Goal: Transaction & Acquisition: Purchase product/service

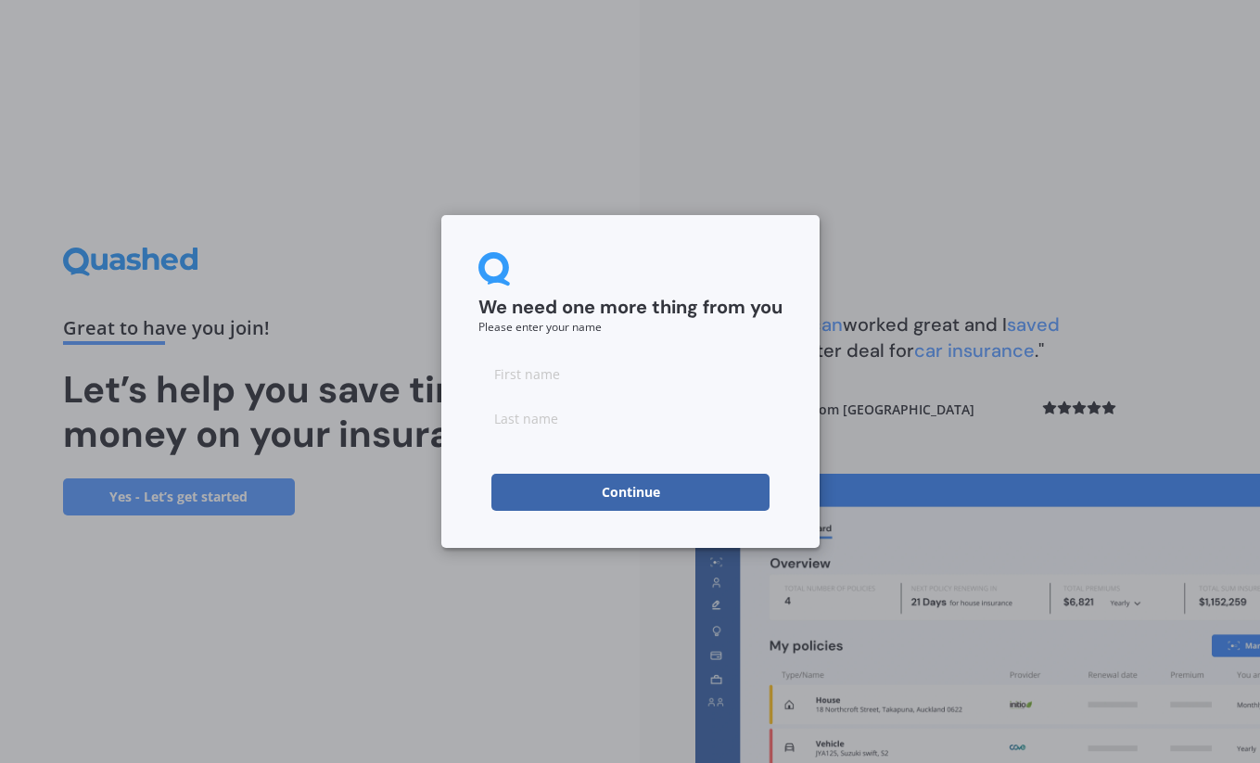
click at [495, 371] on input at bounding box center [630, 373] width 304 height 37
type input "[PERSON_NAME]"
click at [522, 427] on input at bounding box center [630, 417] width 304 height 37
type input "[PERSON_NAME]"
click at [621, 488] on button "Continue" at bounding box center [630, 492] width 278 height 37
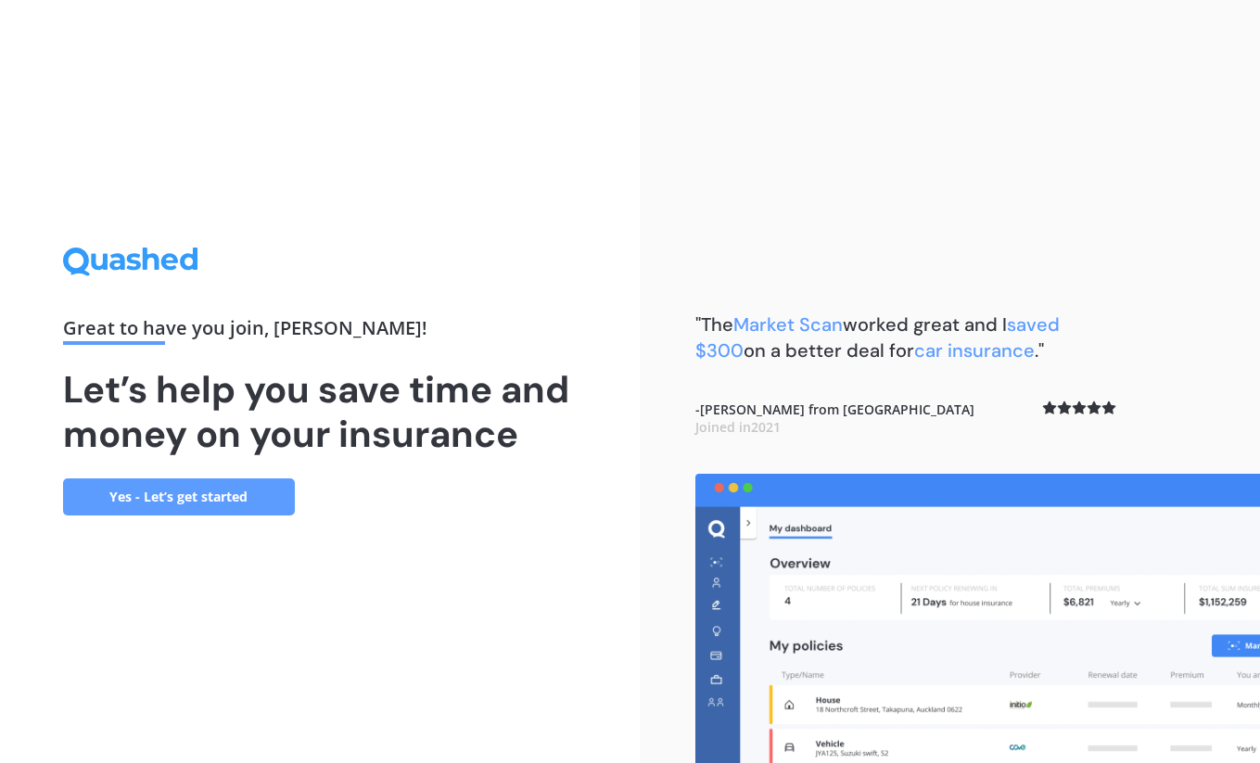
click at [185, 494] on link "Yes - Let’s get started" at bounding box center [179, 496] width 232 height 37
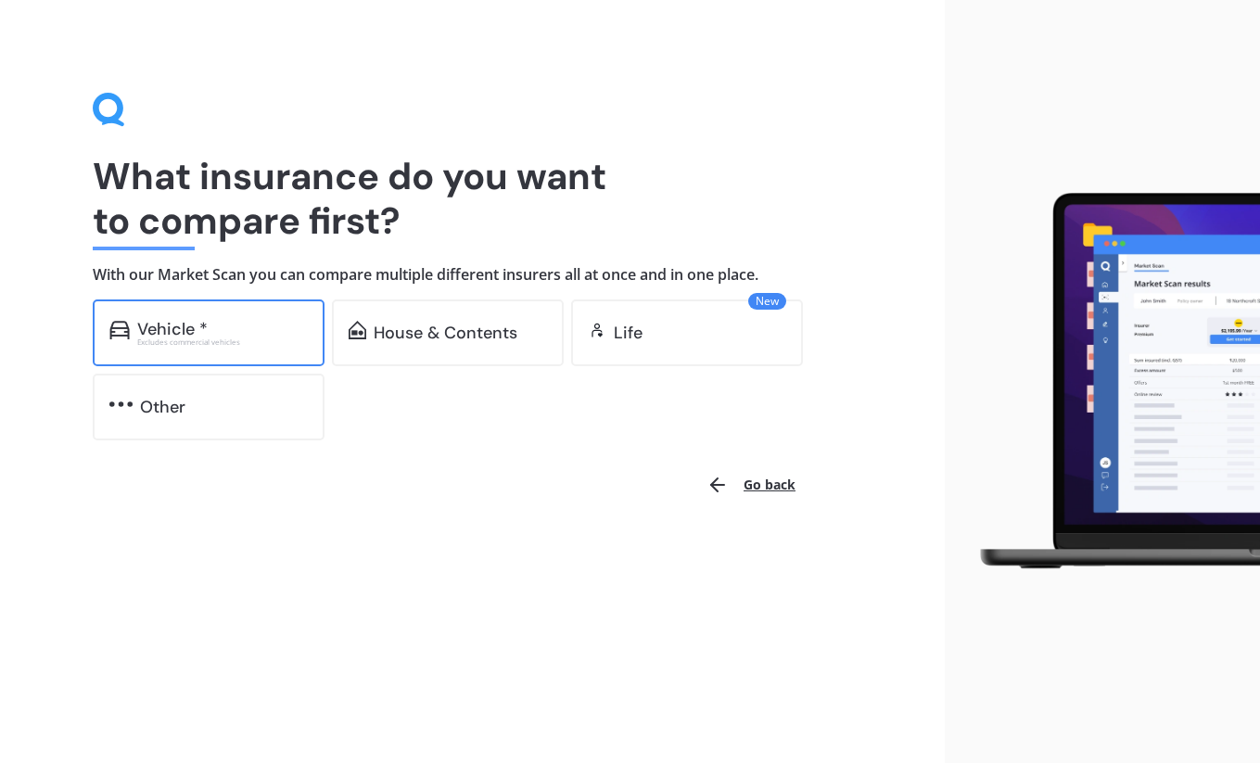
click at [167, 323] on div "Vehicle *" at bounding box center [172, 329] width 70 height 19
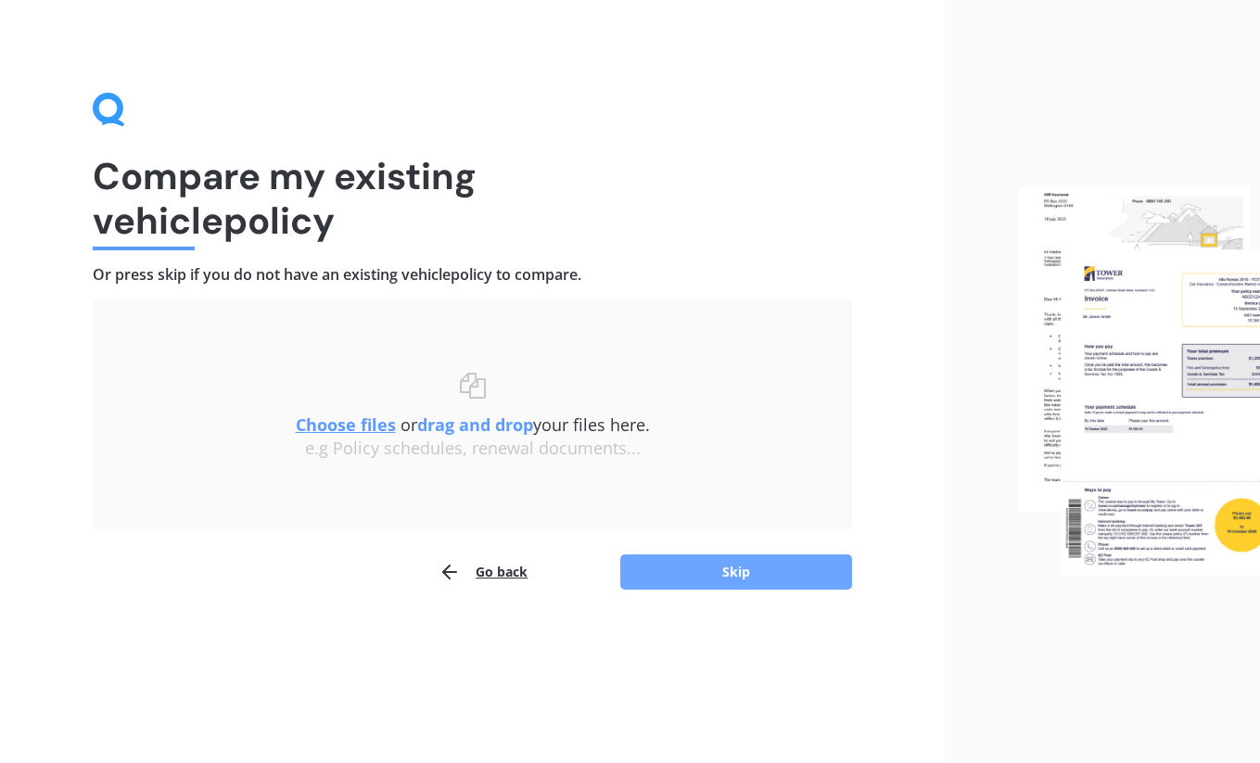
click at [714, 565] on button "Skip" at bounding box center [736, 571] width 232 height 35
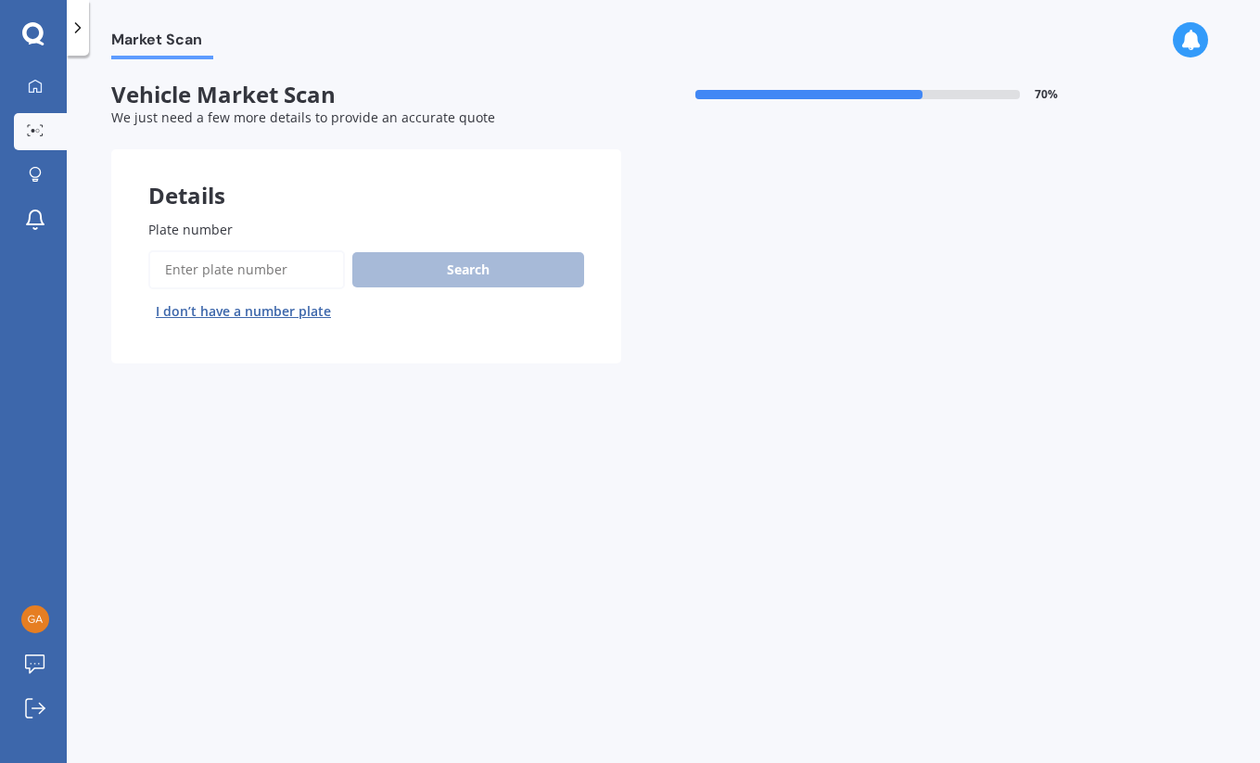
click at [384, 269] on div "Search I don’t have a number plate" at bounding box center [366, 288] width 436 height 76
click at [167, 265] on input "Plate number" at bounding box center [246, 269] width 196 height 39
type input "neq15"
click at [439, 264] on button "Search" at bounding box center [468, 269] width 232 height 35
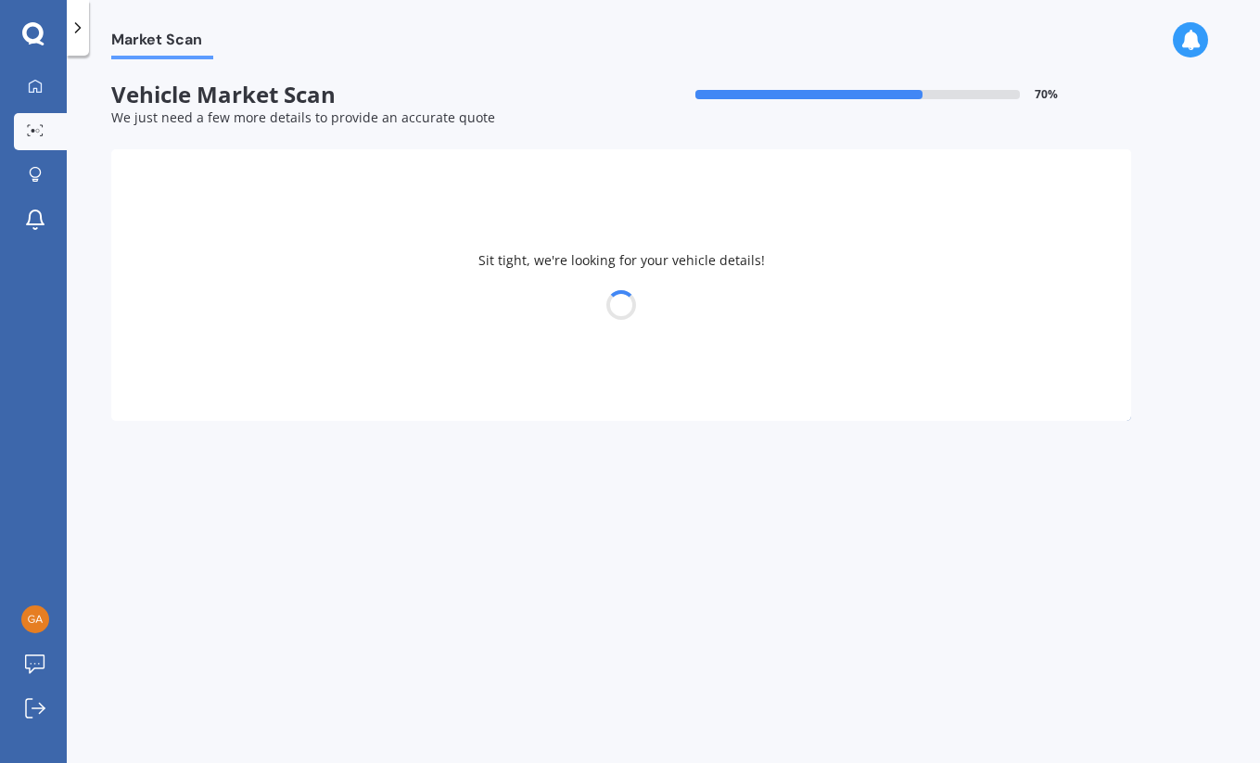
scroll to position [0, 0]
select select "VOLKSWAGEN"
select select "GOLF"
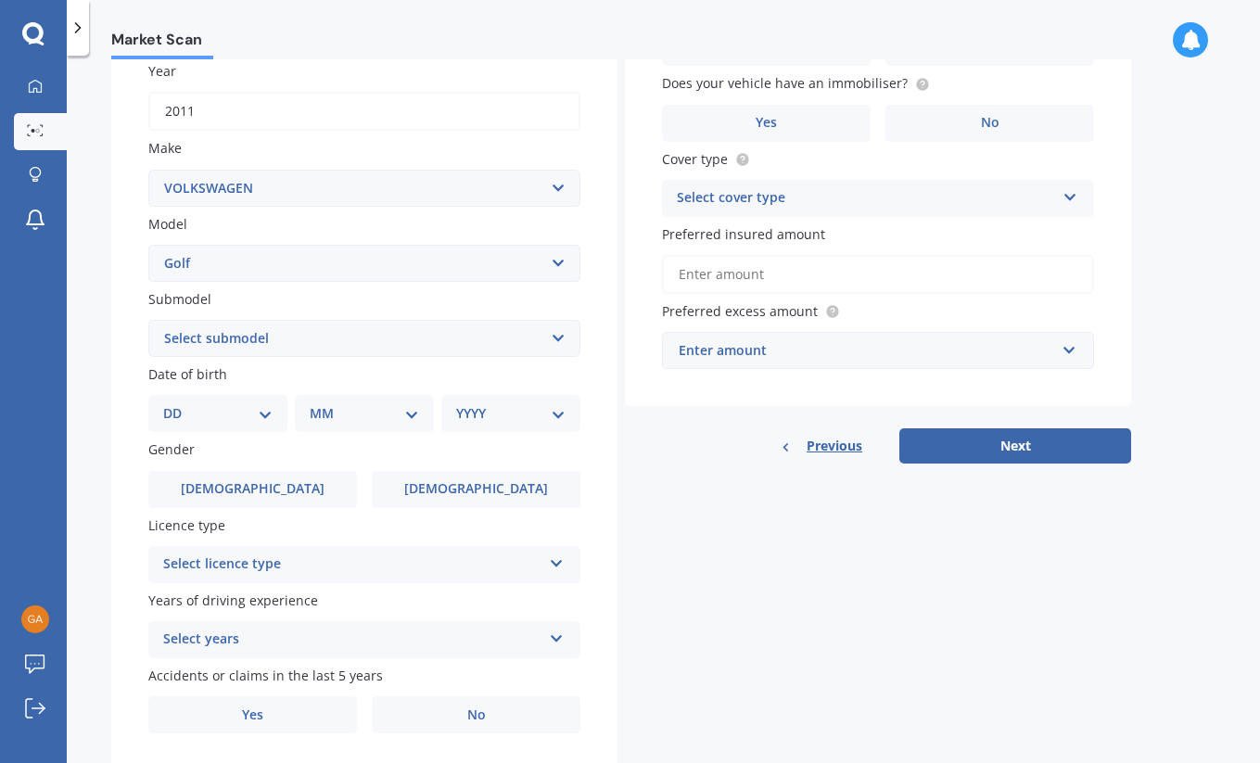
scroll to position [283, 0]
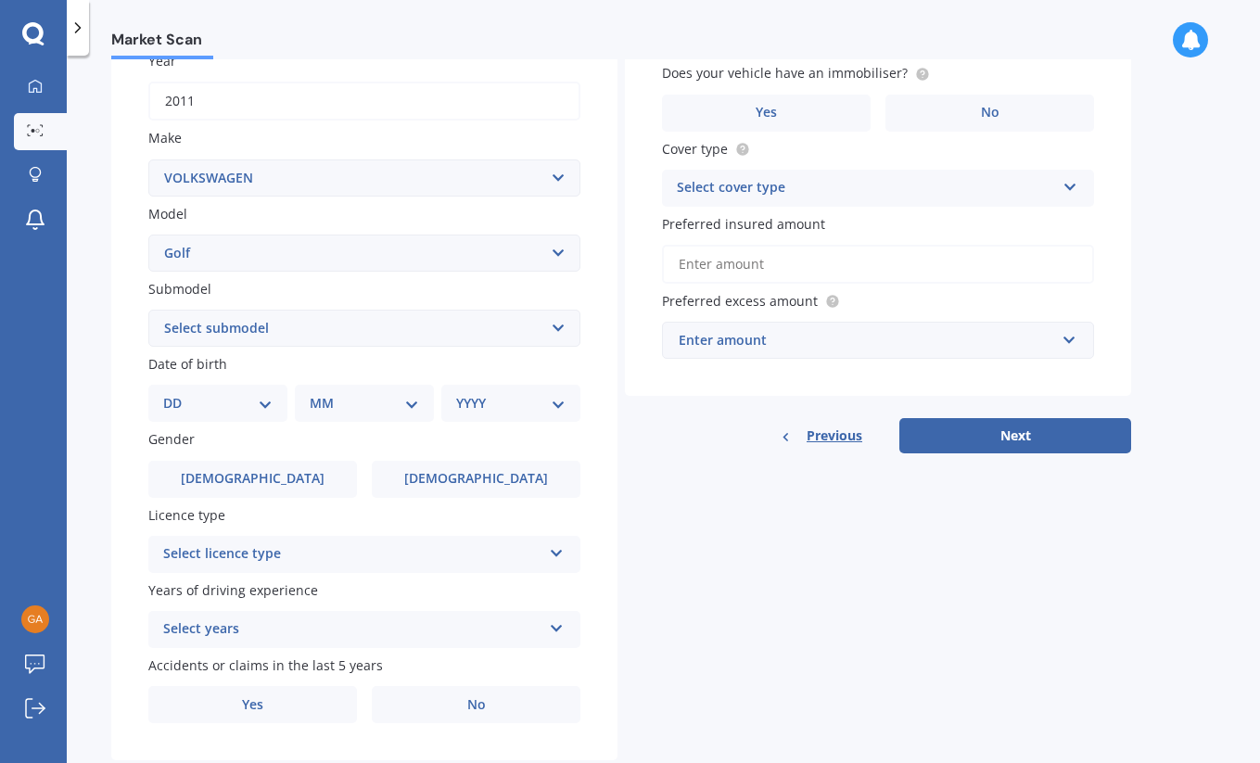
select select "04"
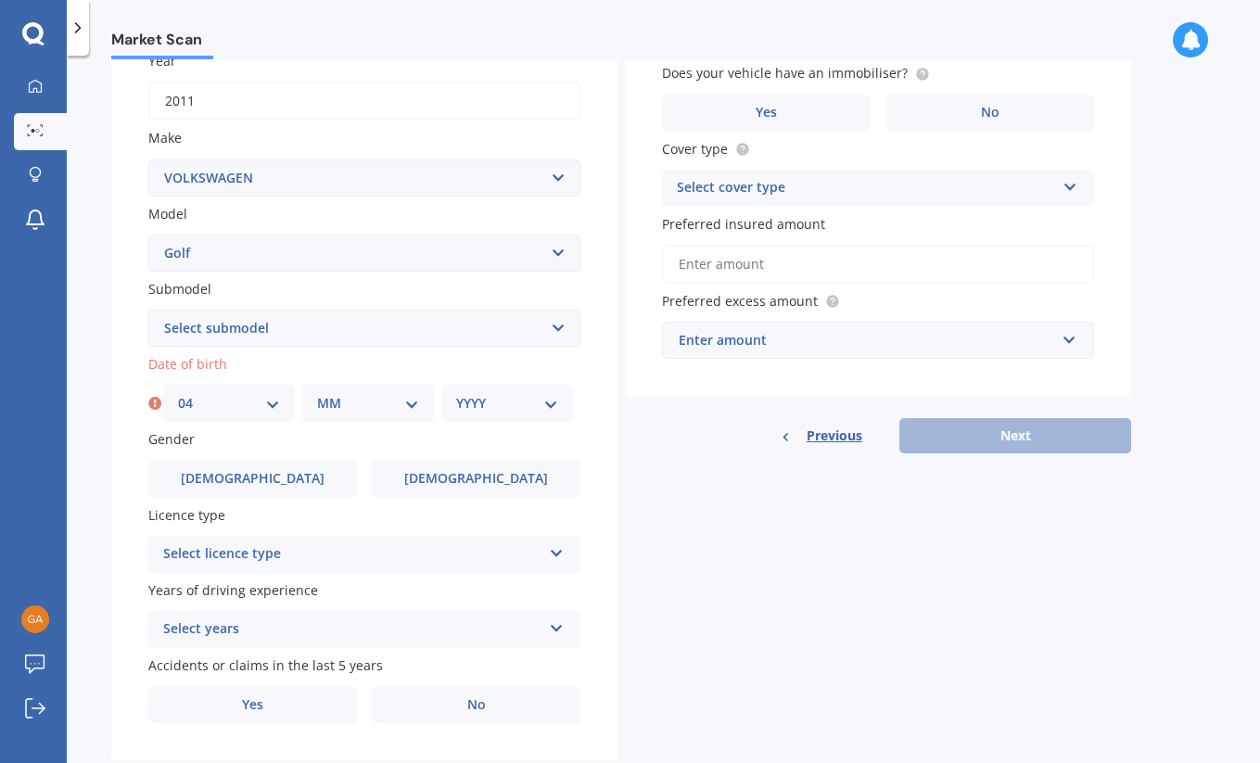
select select "07"
select select "1998"
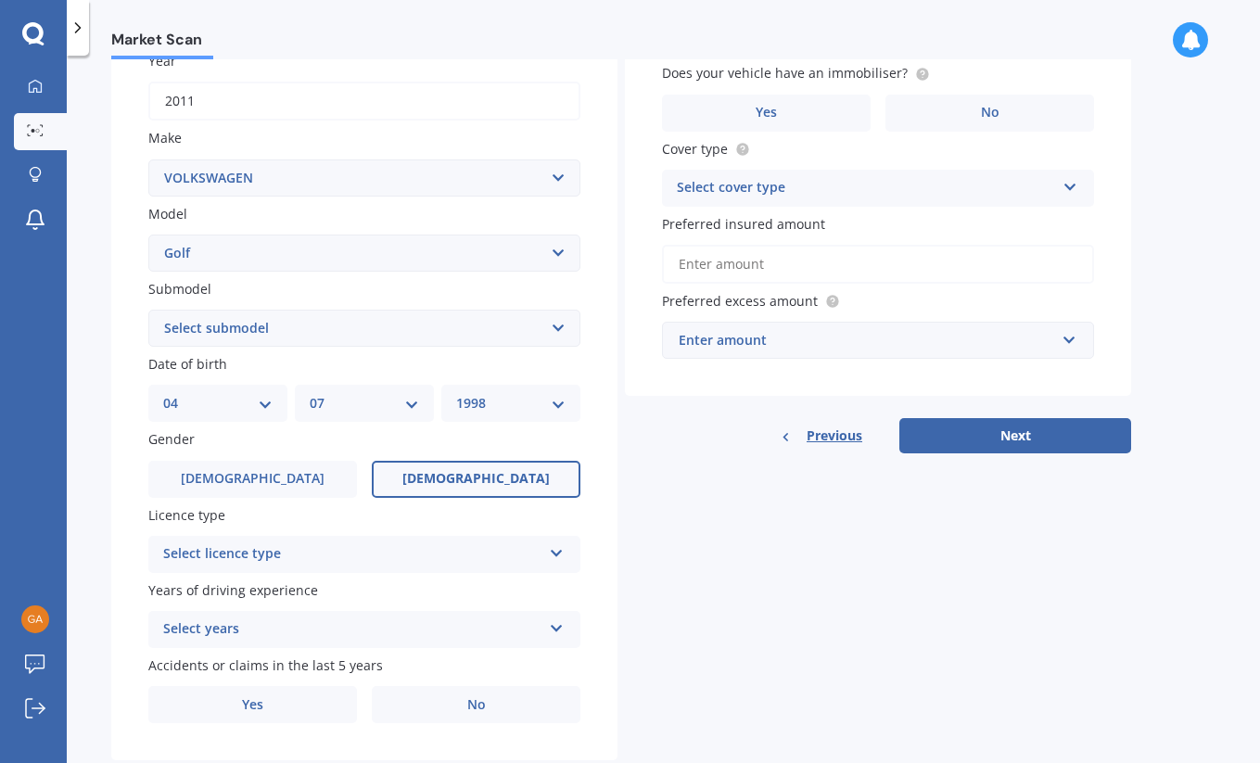
click at [462, 474] on span "[DEMOGRAPHIC_DATA]" at bounding box center [475, 479] width 147 height 16
click at [0, 0] on input "[DEMOGRAPHIC_DATA]" at bounding box center [0, 0] width 0 height 0
click at [554, 544] on icon at bounding box center [557, 549] width 16 height 13
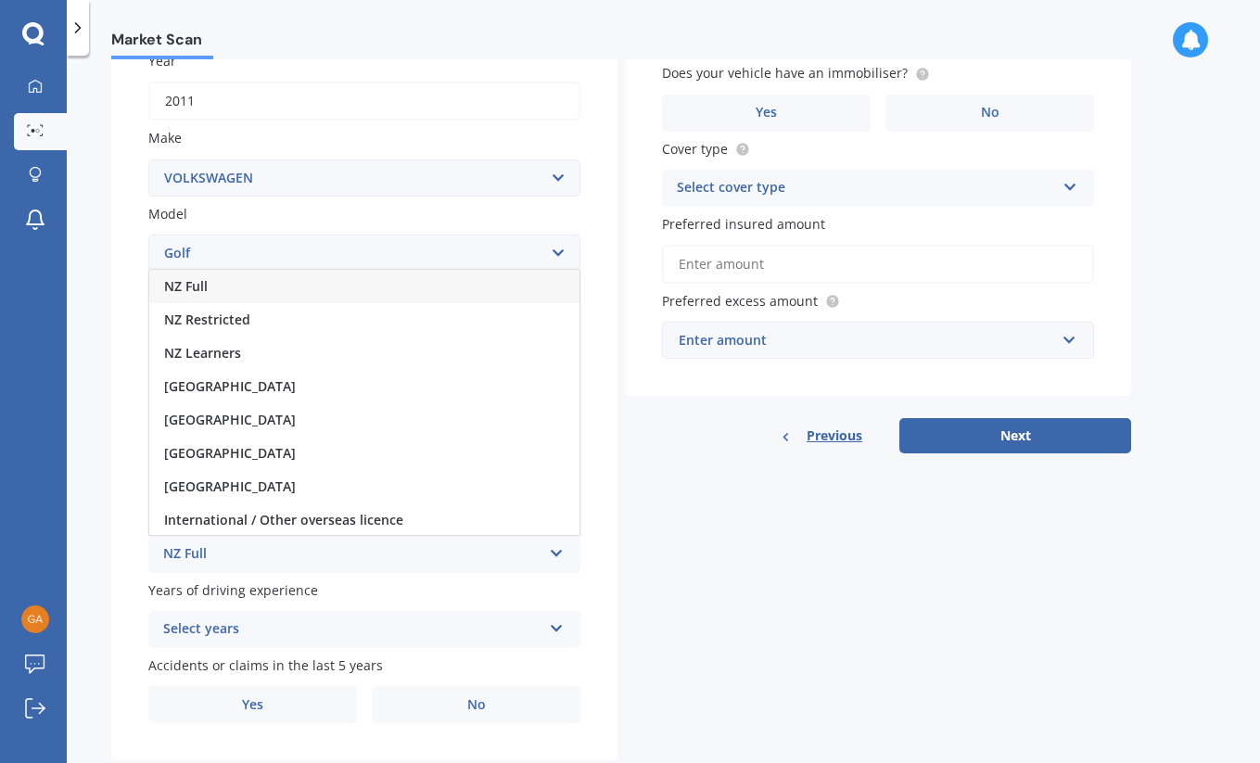
click at [232, 551] on div "NZ Full" at bounding box center [352, 554] width 378 height 22
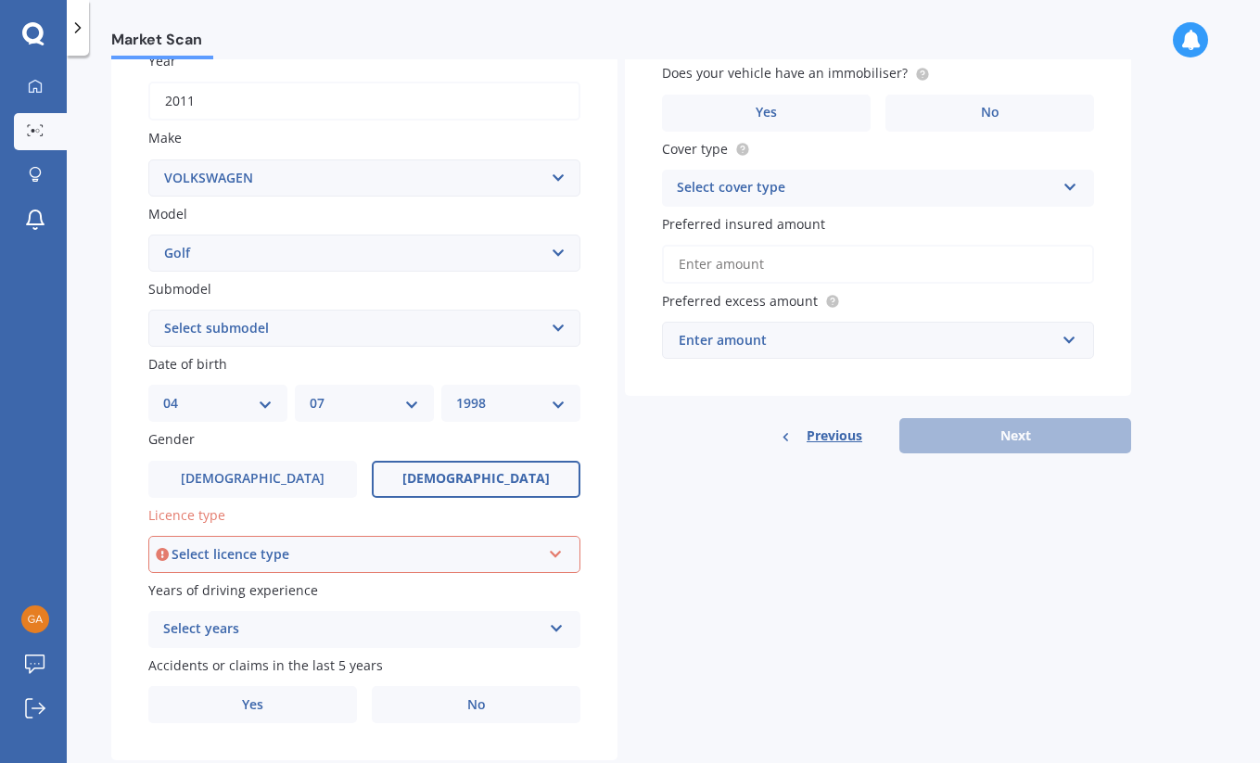
click at [554, 547] on icon at bounding box center [556, 550] width 16 height 13
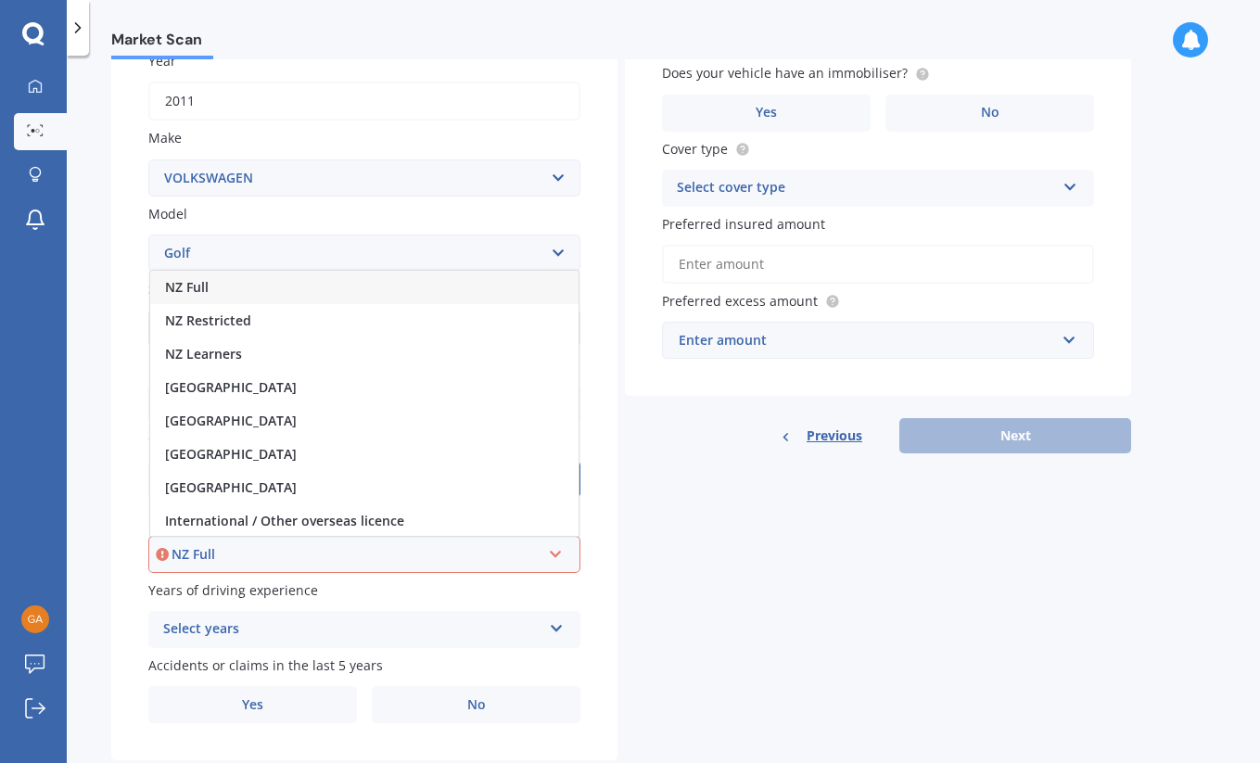
click at [275, 284] on div "NZ Full" at bounding box center [364, 287] width 428 height 33
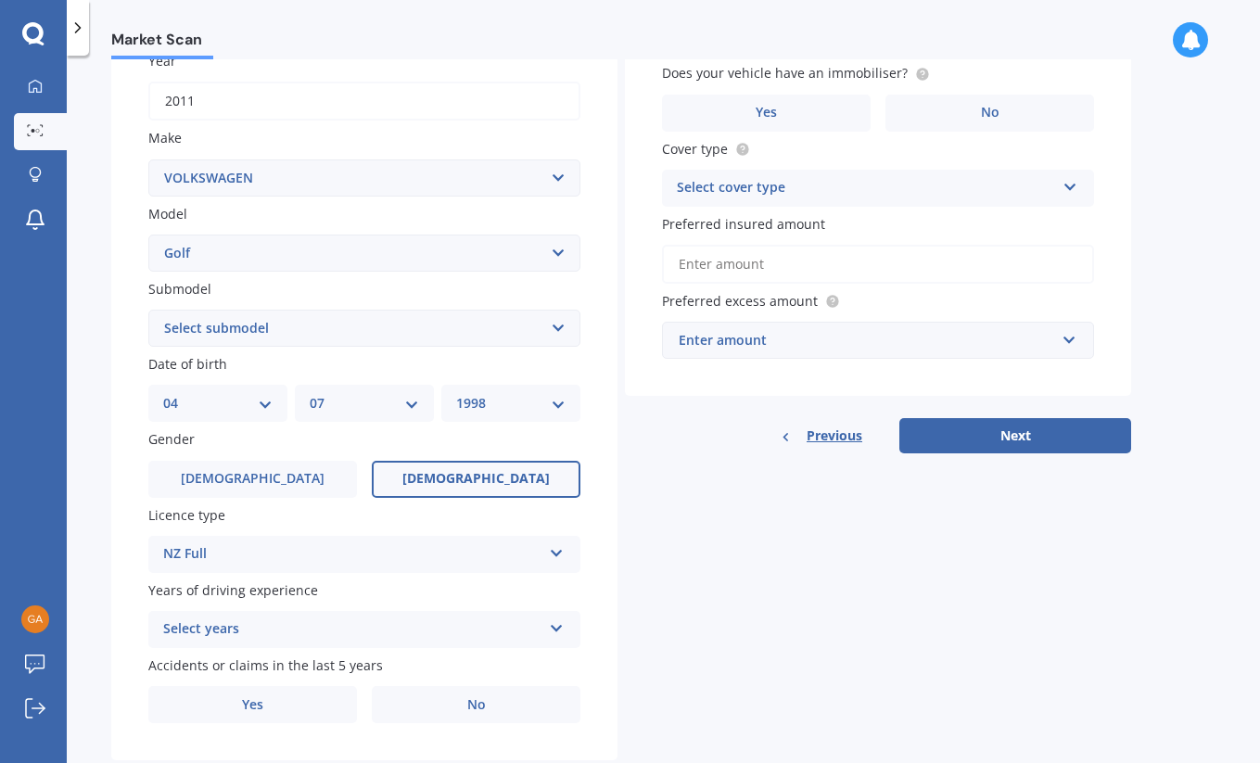
click at [556, 618] on icon at bounding box center [557, 624] width 16 height 13
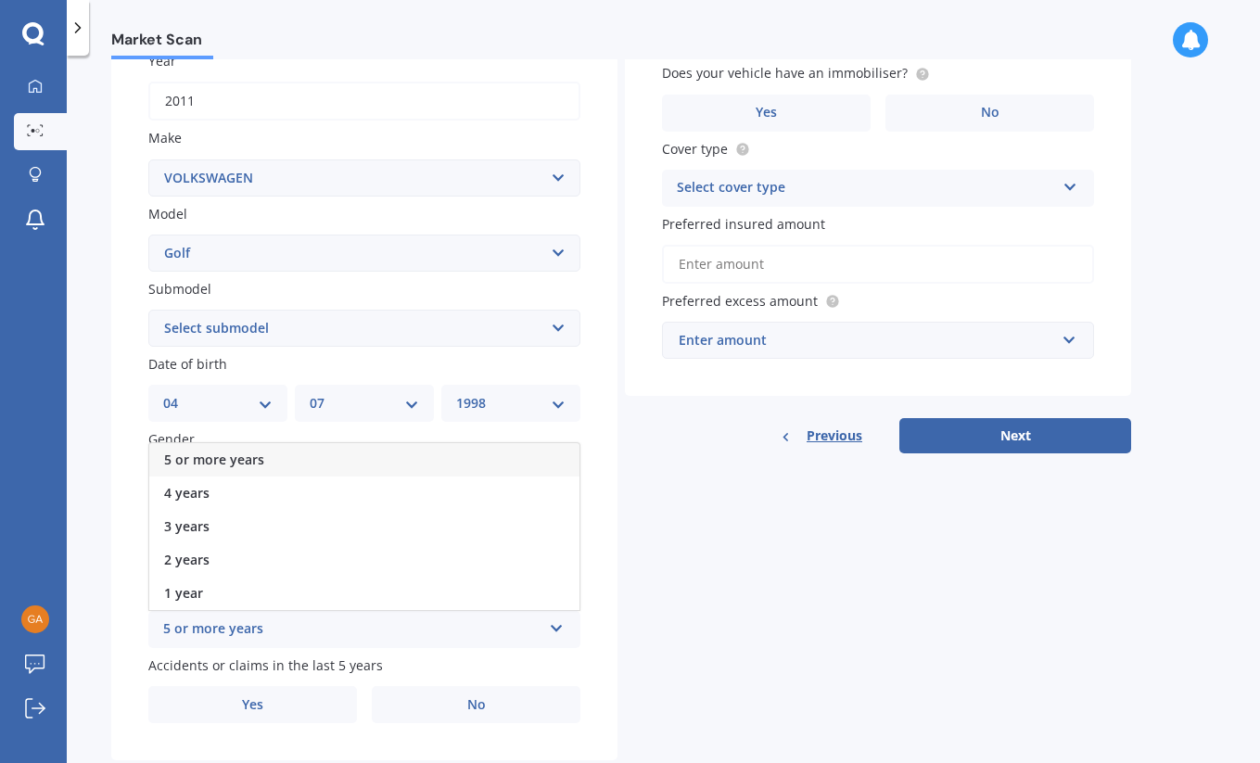
click at [399, 450] on div "5 or more years" at bounding box center [364, 459] width 430 height 33
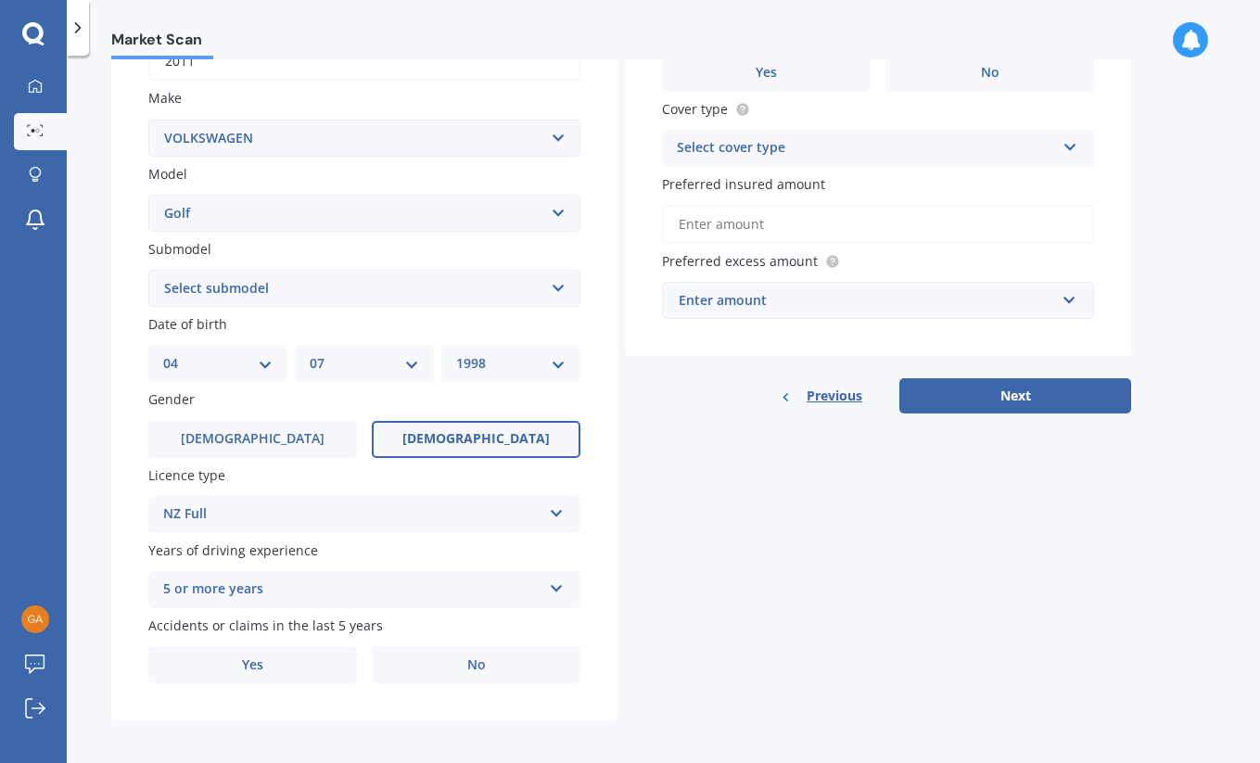
scroll to position [322, 0]
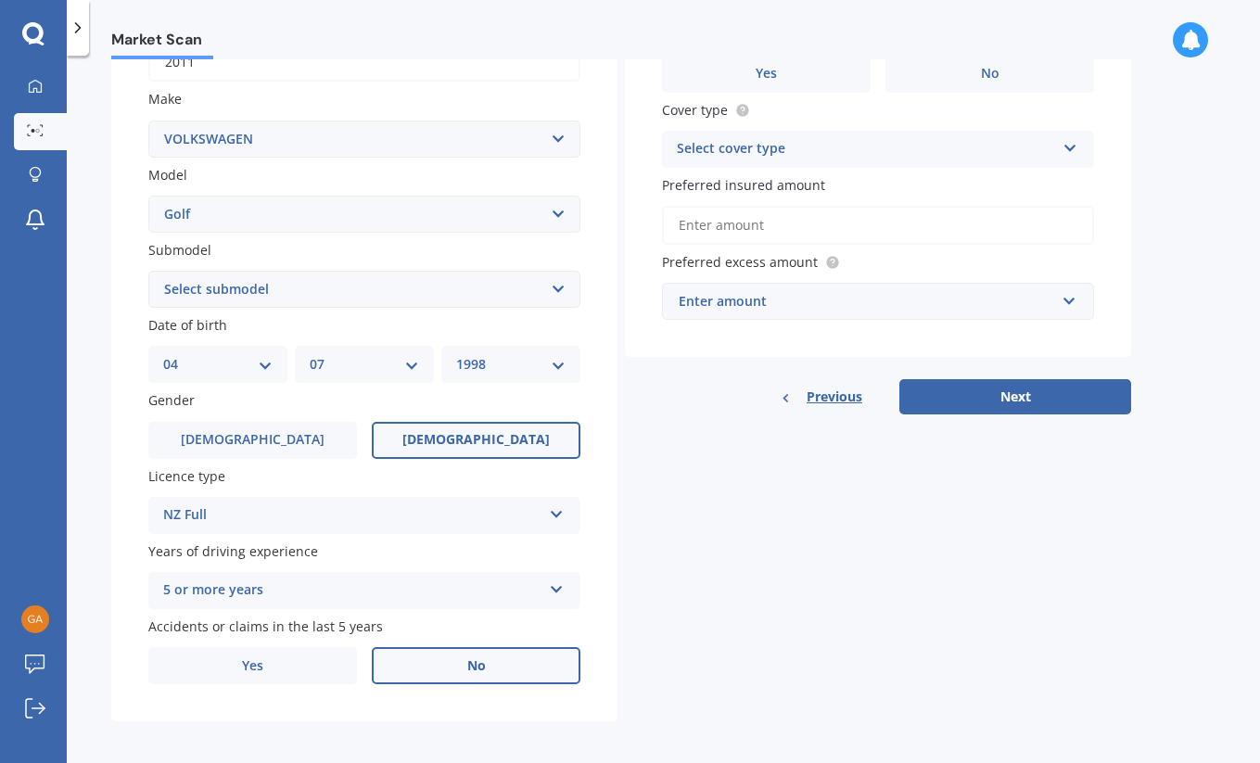
click at [471, 658] on span "No" at bounding box center [476, 666] width 19 height 16
click at [0, 0] on input "No" at bounding box center [0, 0] width 0 height 0
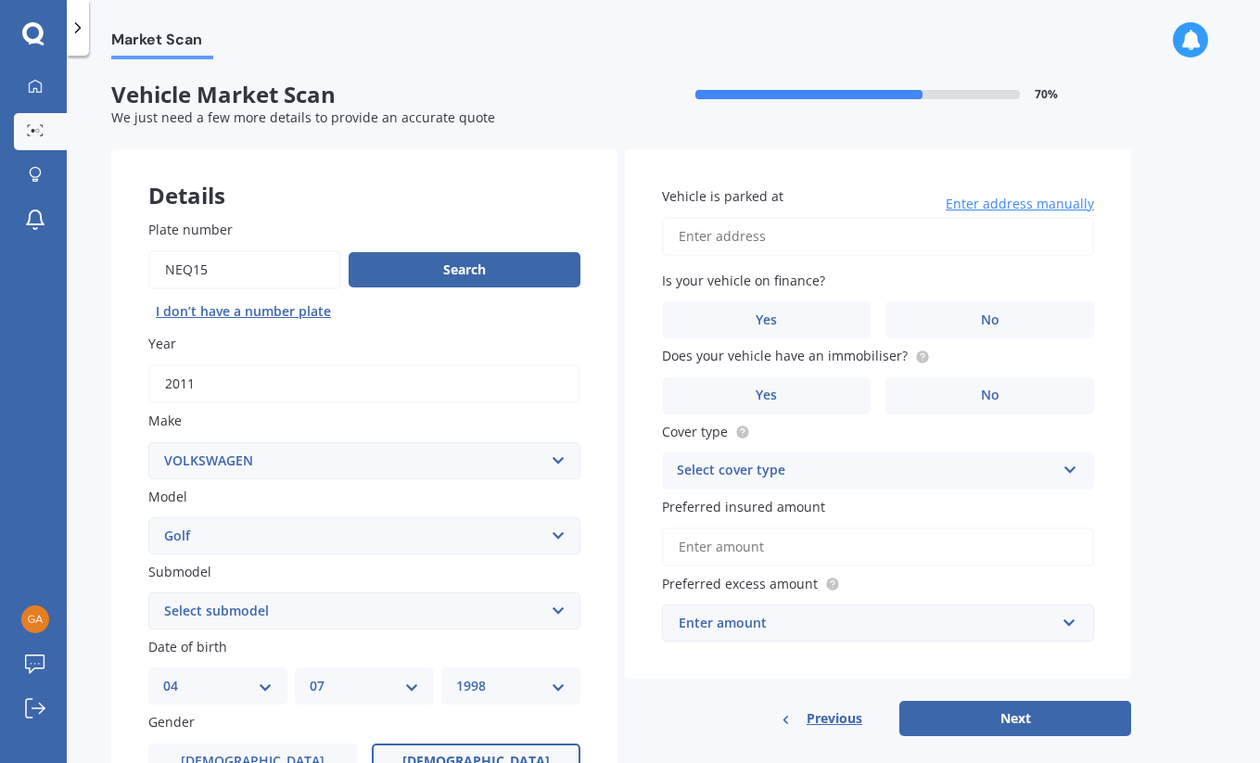
scroll to position [0, 0]
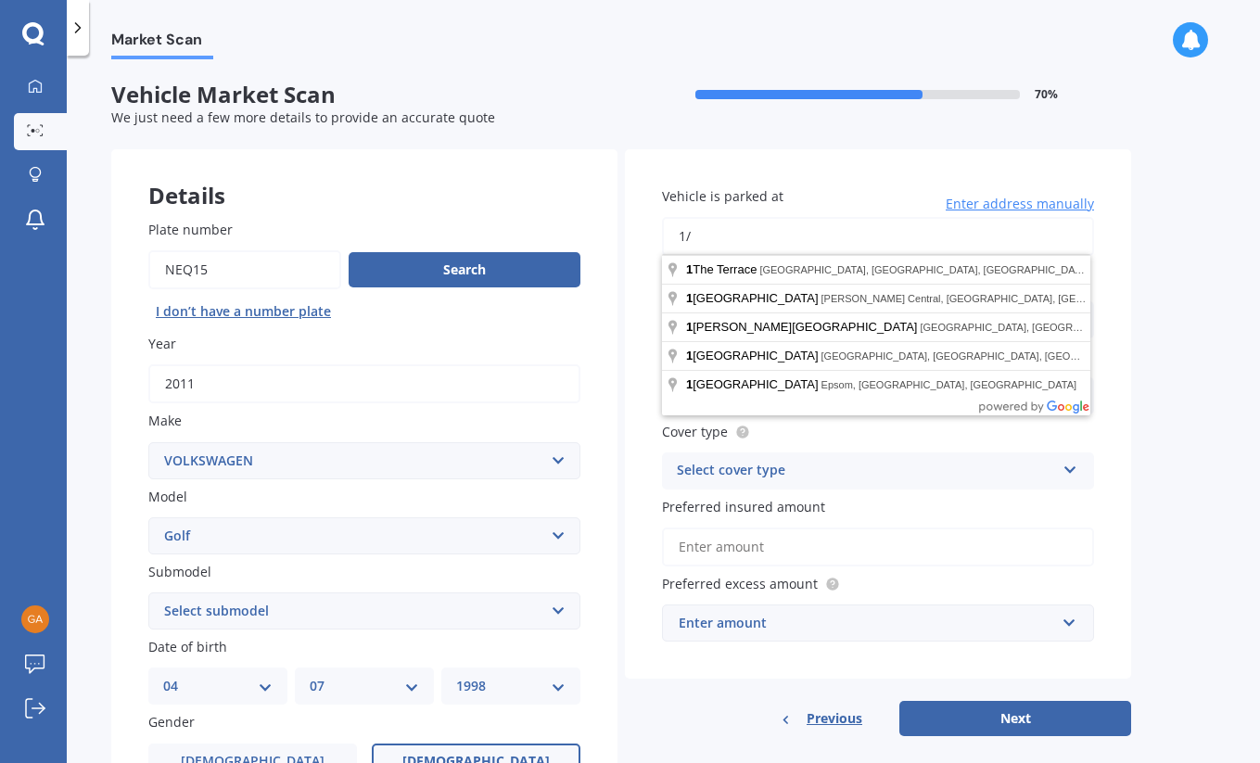
type input "1"
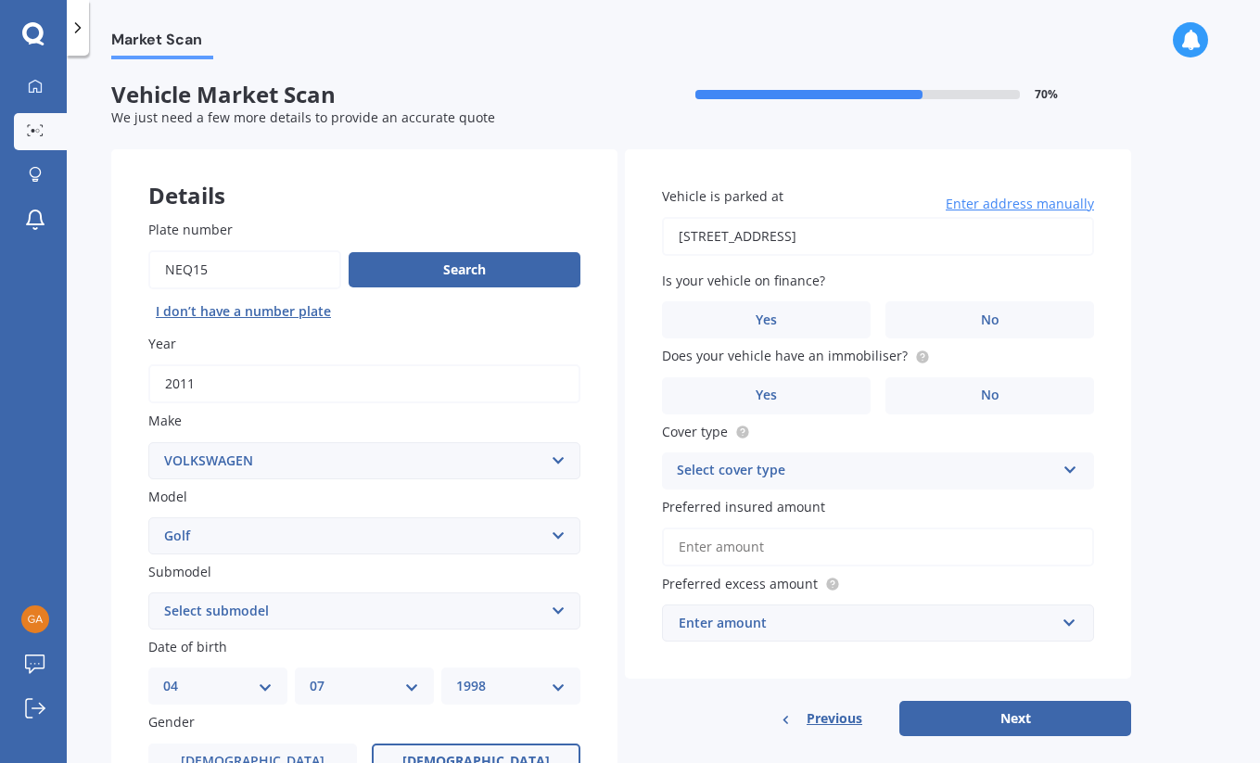
type input "[STREET_ADDRESS]"
click at [989, 312] on span "No" at bounding box center [990, 320] width 19 height 16
click at [0, 0] on input "No" at bounding box center [0, 0] width 0 height 0
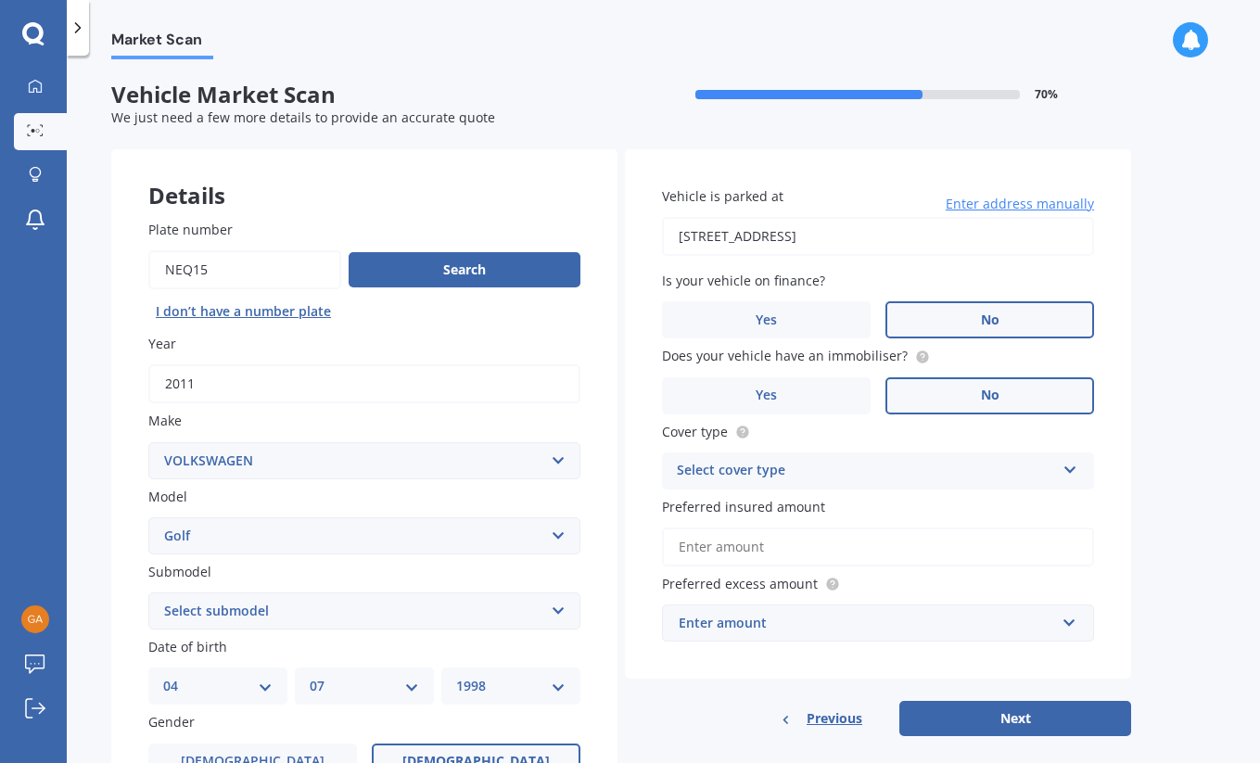
click at [956, 388] on label "No" at bounding box center [989, 395] width 209 height 37
click at [0, 0] on input "No" at bounding box center [0, 0] width 0 height 0
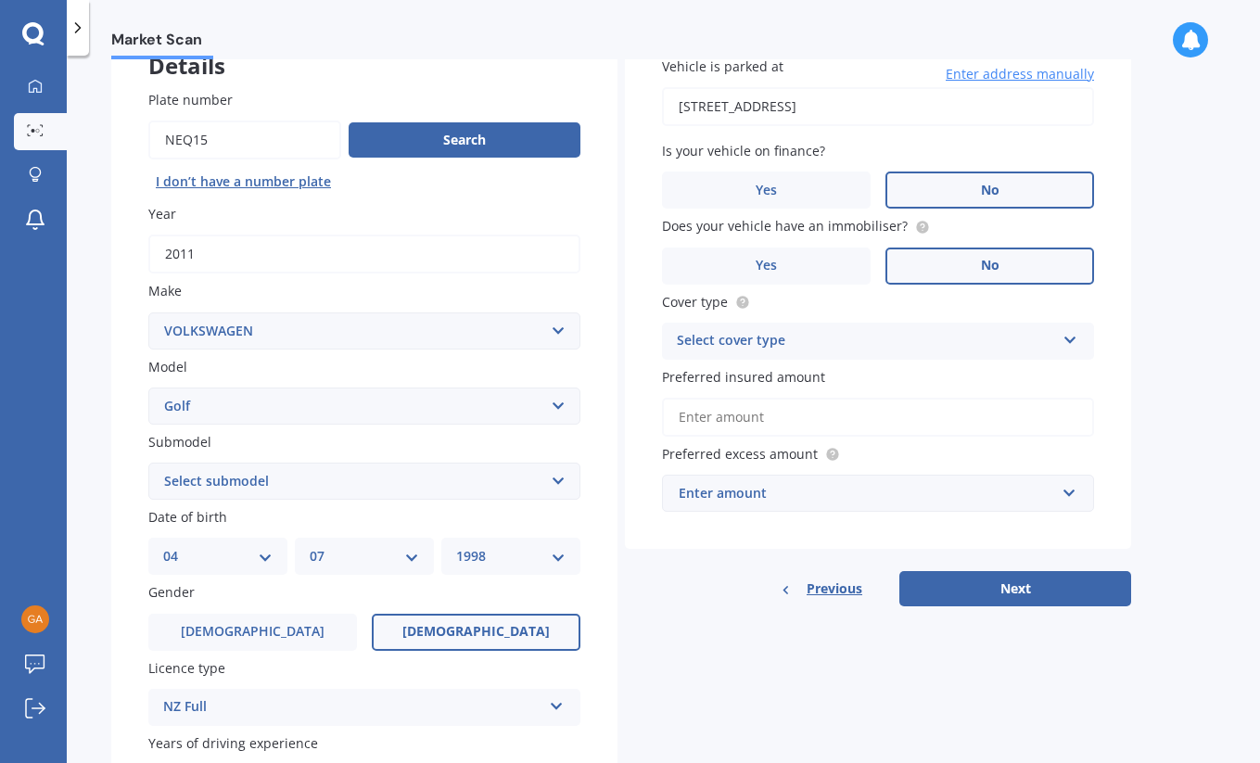
scroll to position [132, 0]
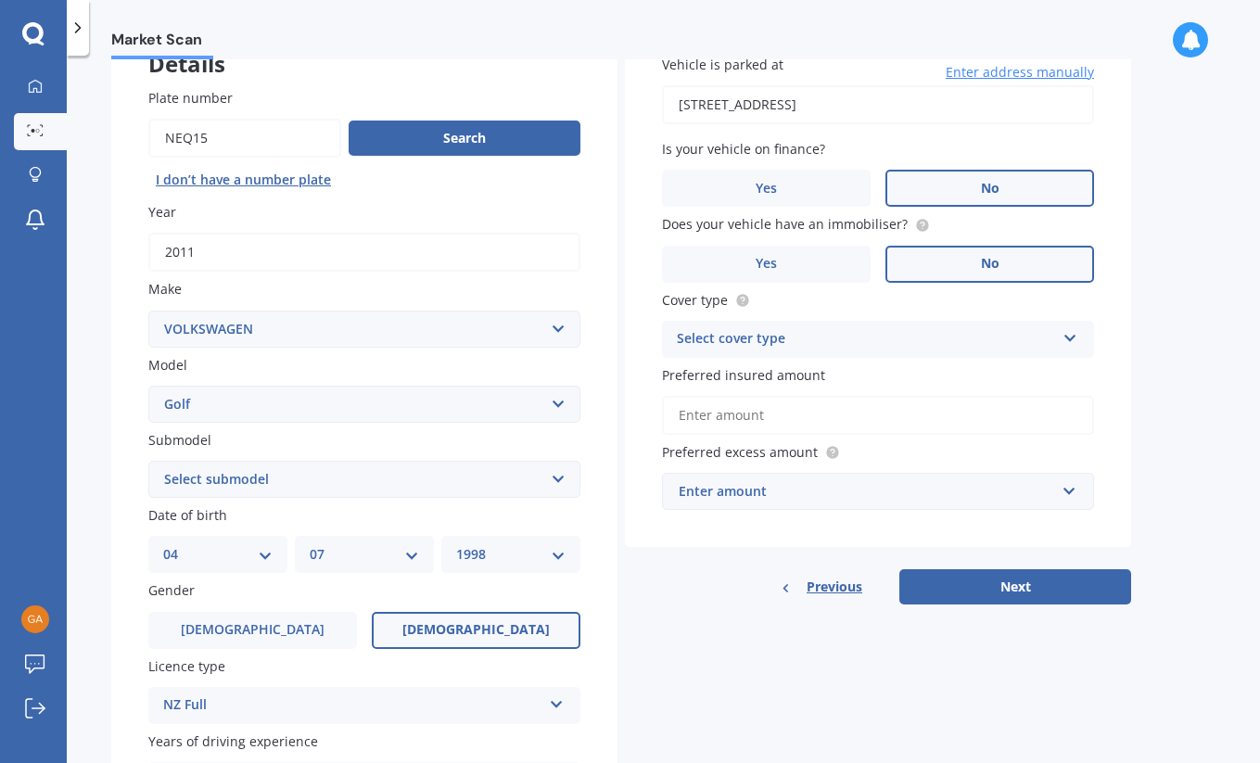
click at [1070, 331] on icon at bounding box center [1070, 334] width 16 height 13
click at [1044, 366] on div "Comprehensive" at bounding box center [878, 375] width 430 height 33
click at [948, 413] on input "Preferred insured amount" at bounding box center [878, 415] width 432 height 39
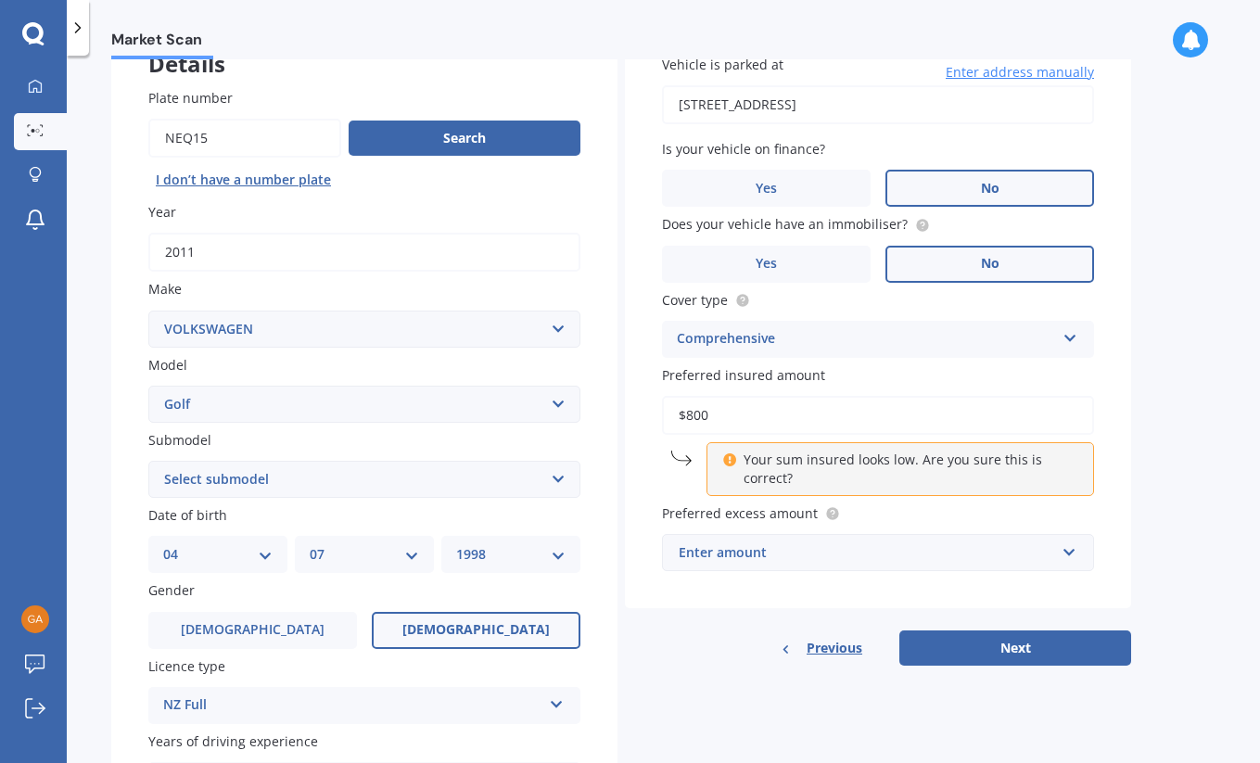
type input "$8,000"
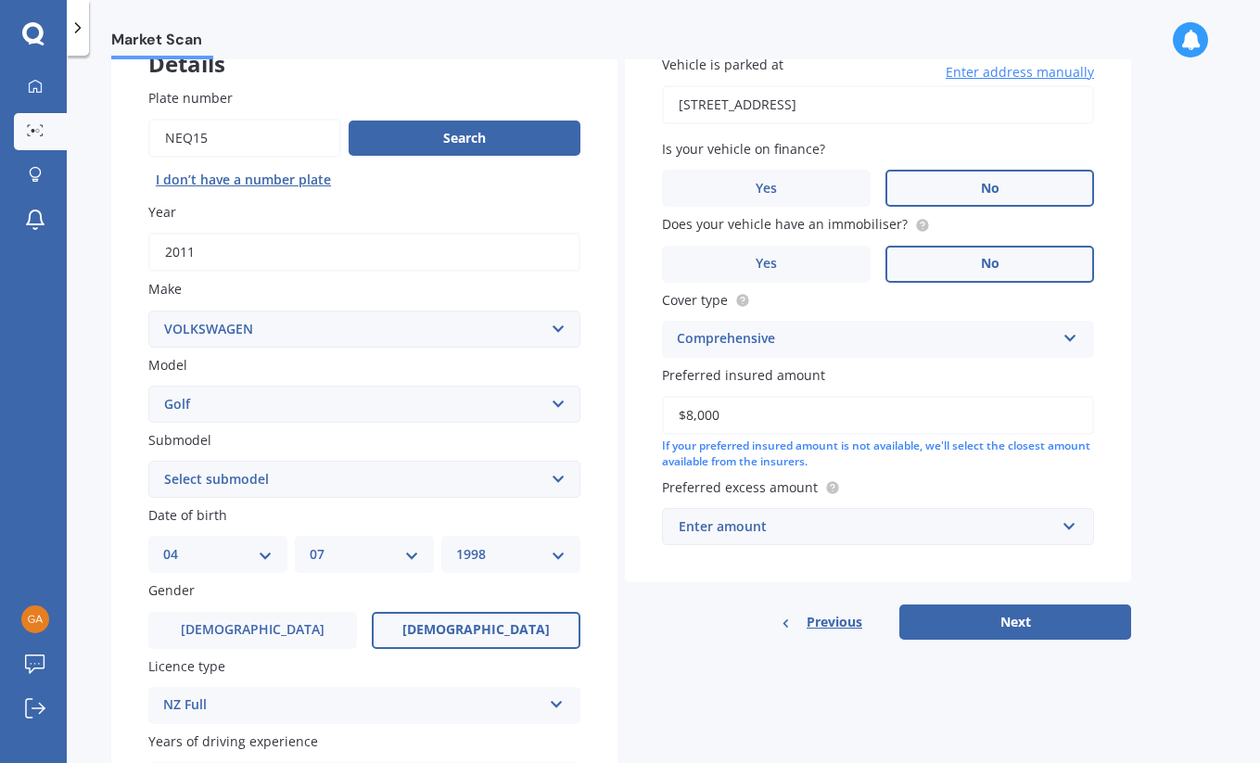
click at [1071, 457] on div "If your preferred insured amount is not available, we'll select the closest amo…" at bounding box center [878, 454] width 432 height 32
click at [1071, 525] on input "text" at bounding box center [871, 526] width 415 height 35
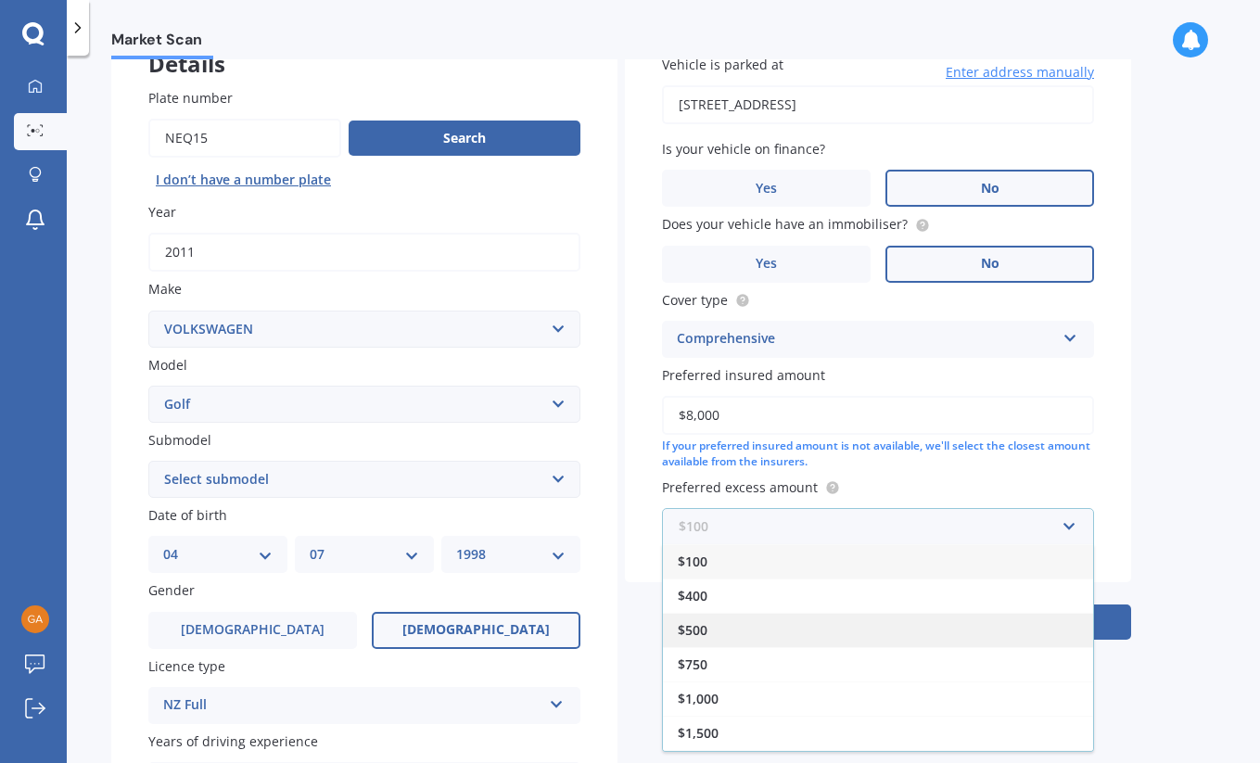
scroll to position [129, 0]
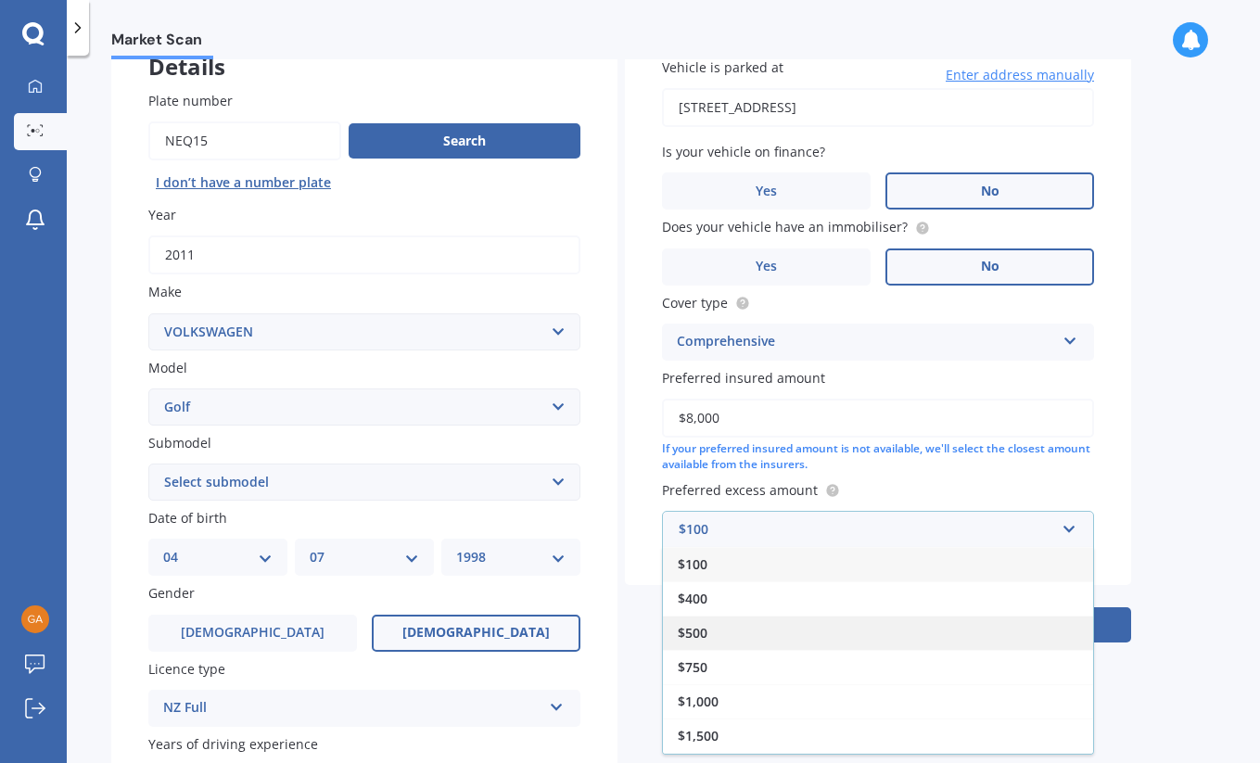
click at [823, 629] on div "$500" at bounding box center [878, 632] width 430 height 34
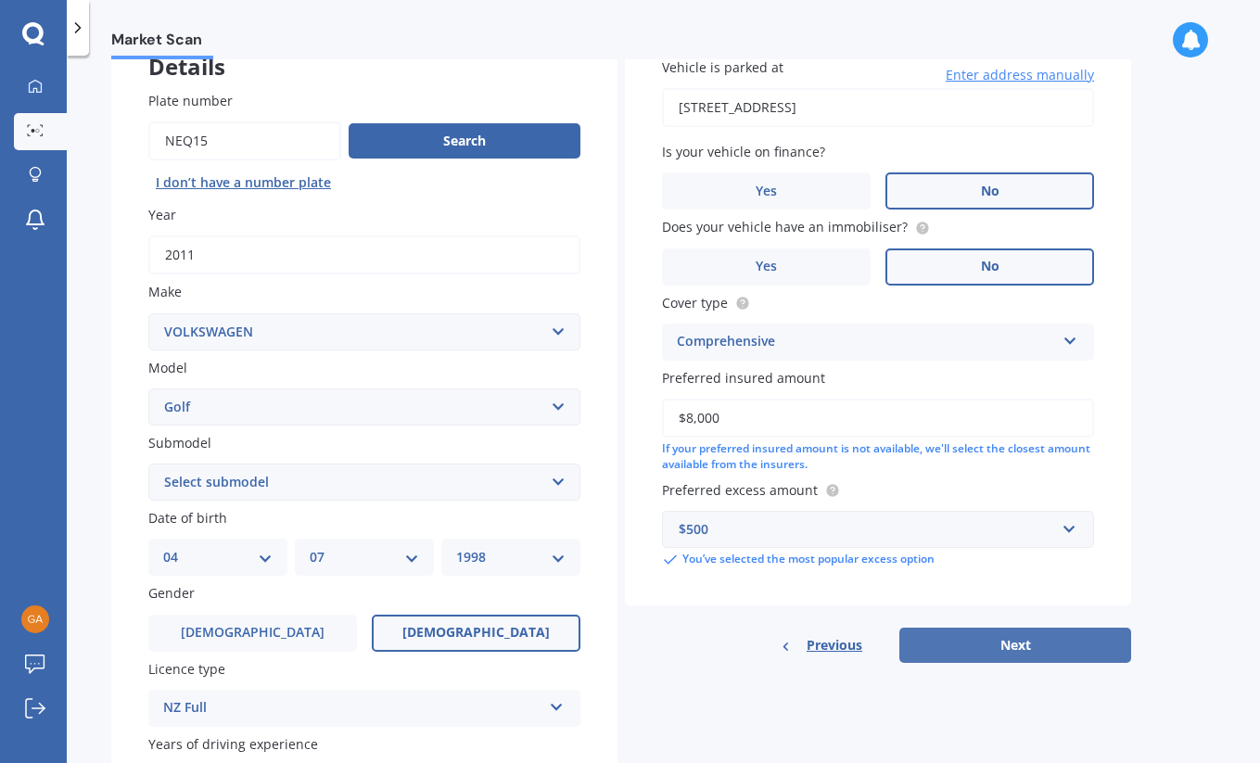
click at [981, 639] on button "Next" at bounding box center [1015, 644] width 232 height 35
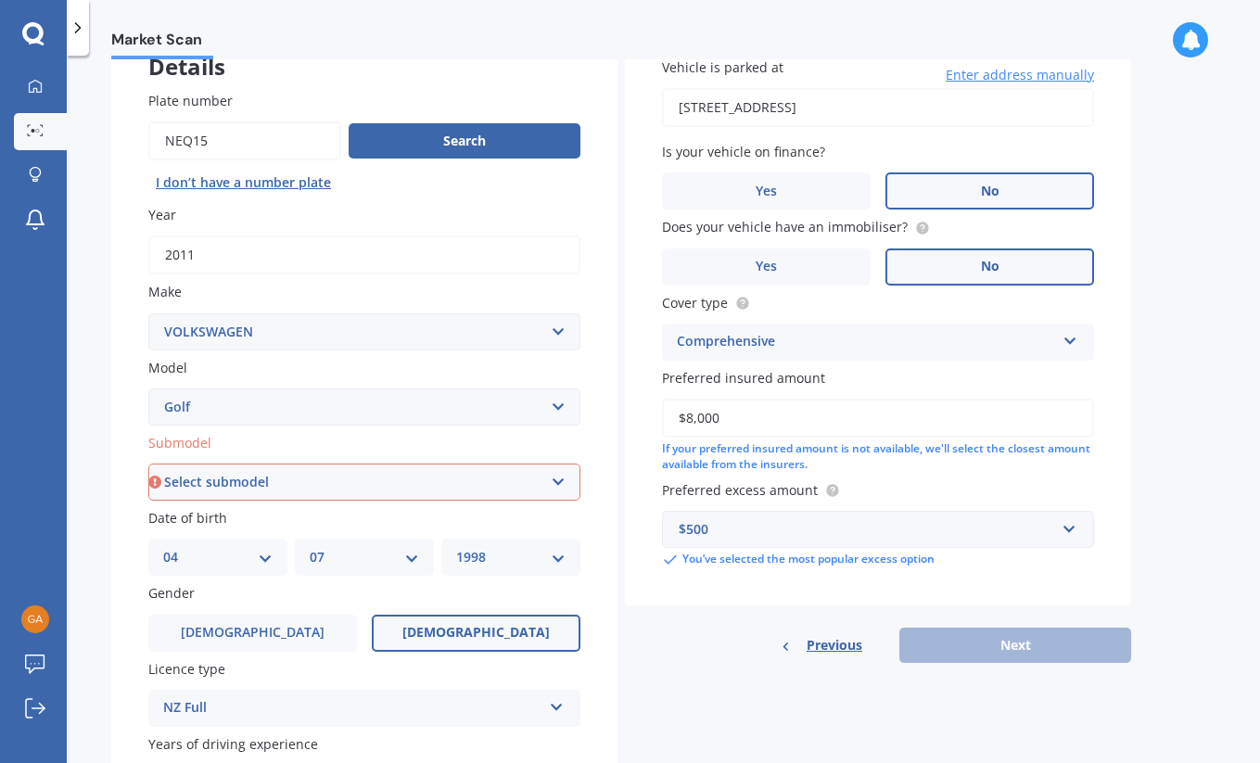
click at [120, 429] on div "Plate number Search I don’t have a number plate Year [DATE] Make Select make AC…" at bounding box center [364, 484] width 506 height 861
select select "1.4 TSI"
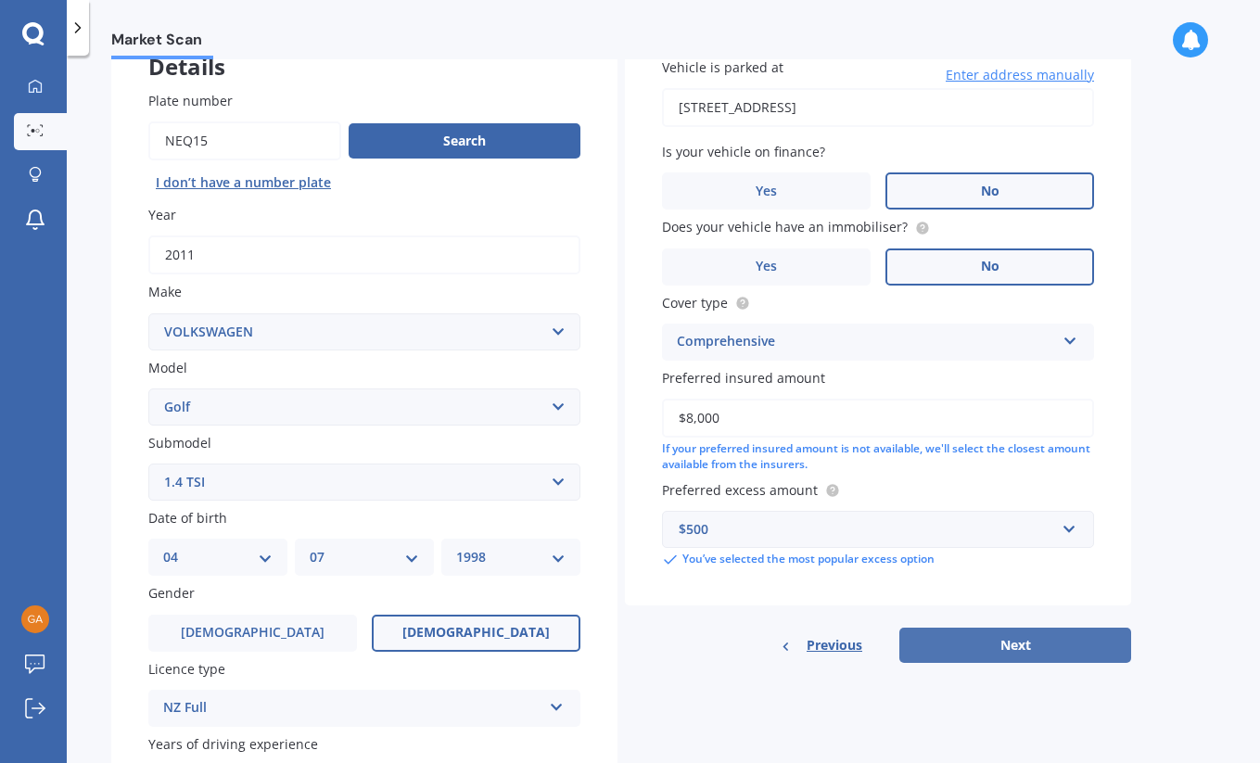
click at [962, 632] on button "Next" at bounding box center [1015, 644] width 232 height 35
select select "04"
select select "07"
select select "1998"
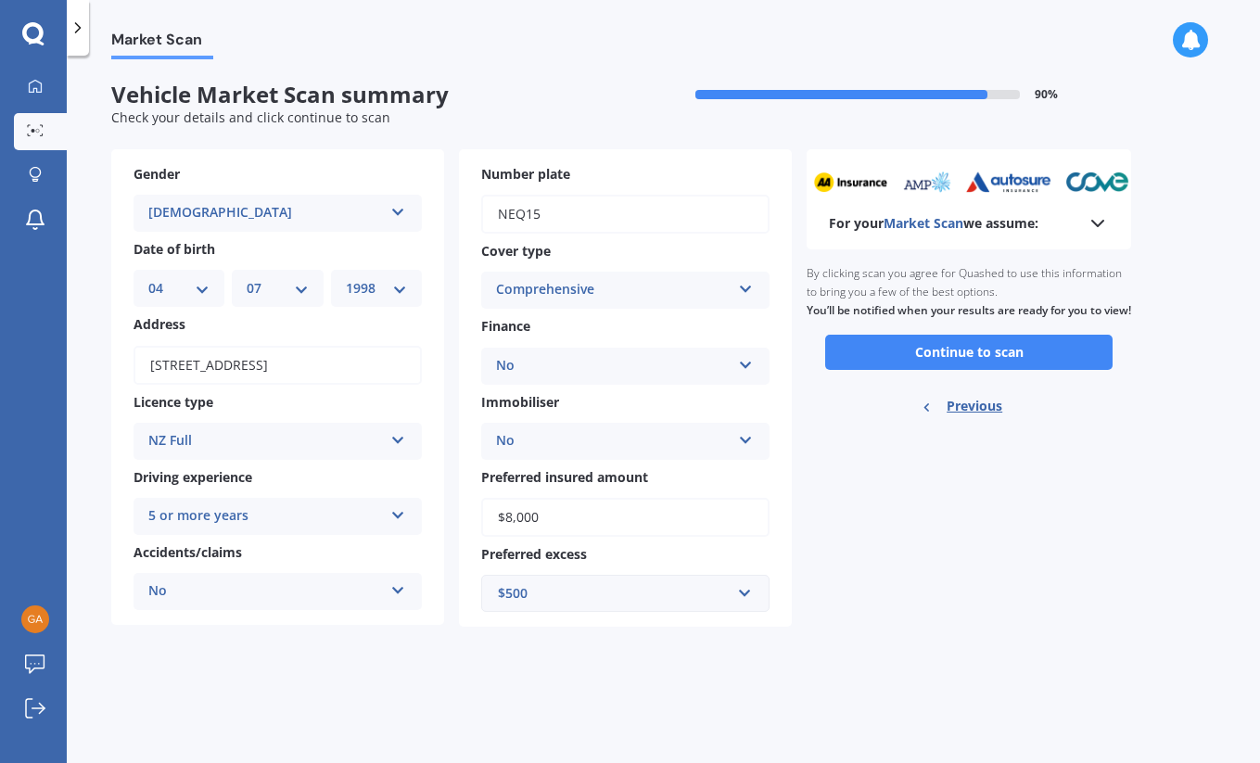
scroll to position [0, 0]
click at [925, 361] on button "Continue to scan" at bounding box center [968, 352] width 287 height 35
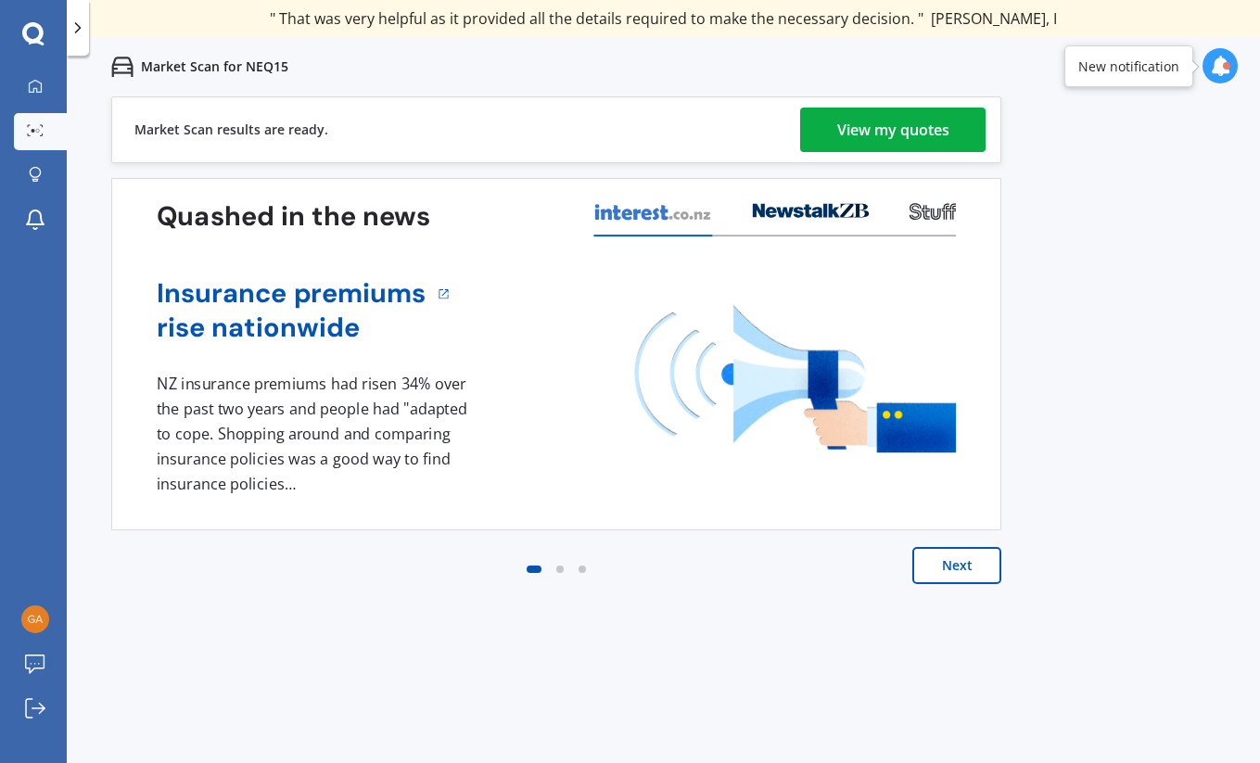
click at [859, 128] on div "View my quotes" at bounding box center [893, 130] width 112 height 44
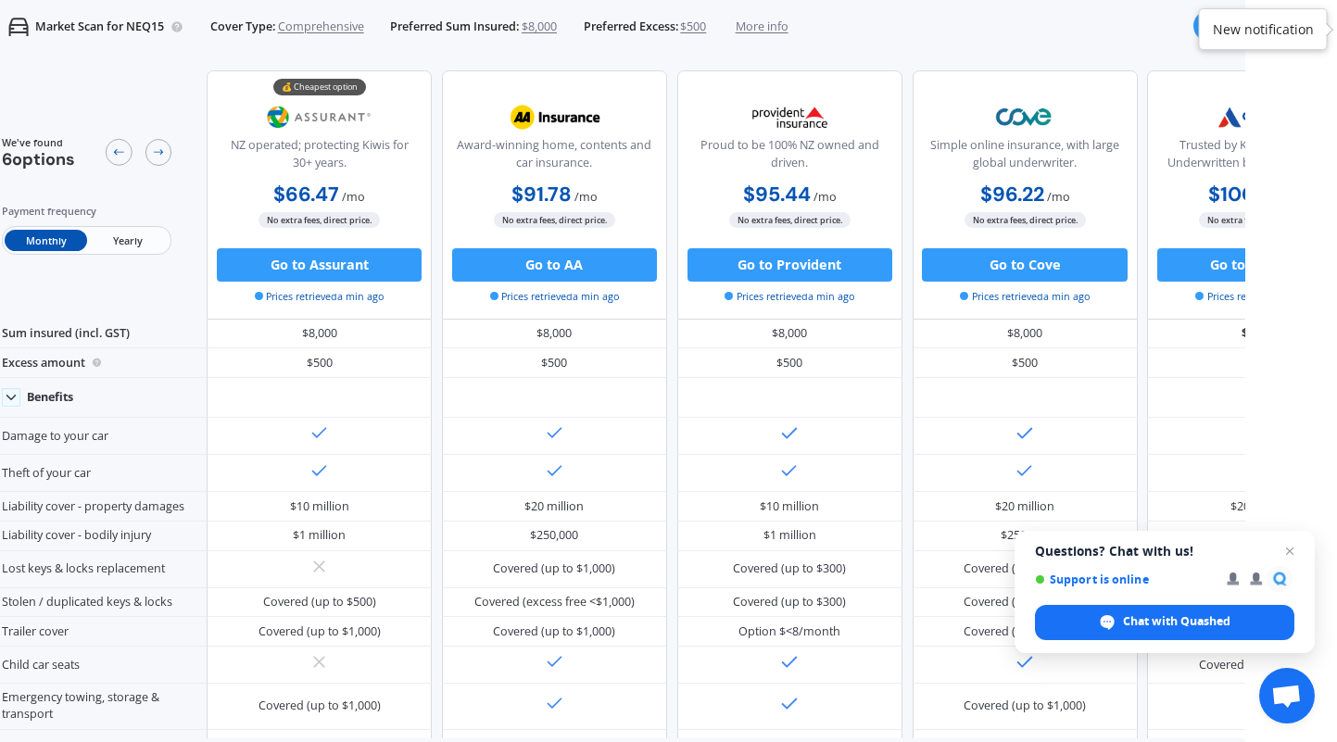
click at [117, 237] on span "Yearly" at bounding box center [128, 240] width 82 height 21
